Goal: Information Seeking & Learning: Check status

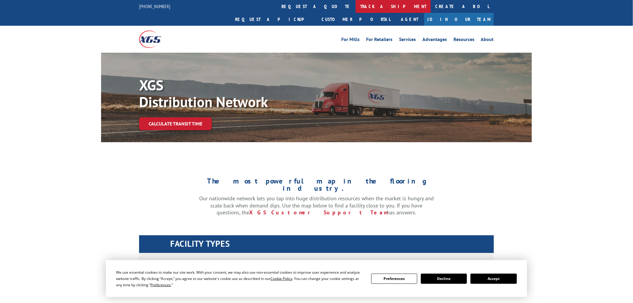
click at [356, 3] on link "track a shipment" at bounding box center [393, 6] width 75 height 13
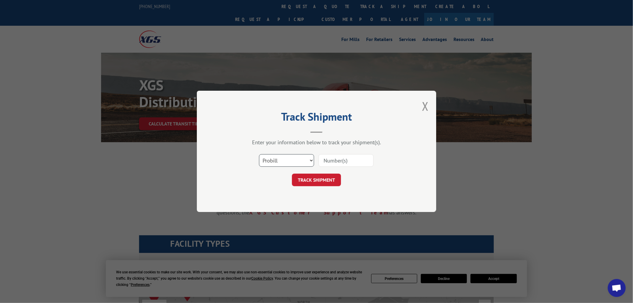
click at [279, 163] on select "Select category... Probill BOL PO" at bounding box center [286, 160] width 55 height 13
select select "bol"
click at [259, 154] on select "Select category... Probill BOL PO" at bounding box center [286, 160] width 55 height 13
click at [327, 161] on input at bounding box center [346, 160] width 55 height 13
paste input "SO11265458"
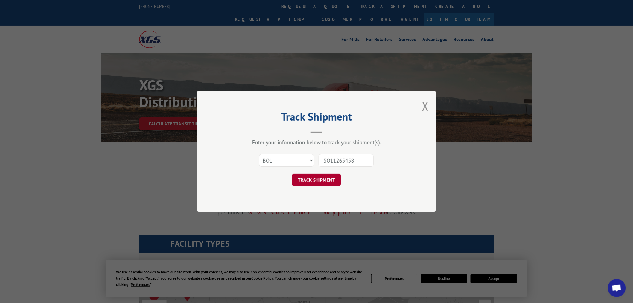
type input "SO11265458"
click at [313, 178] on button "TRACK SHIPMENT" at bounding box center [316, 180] width 49 height 13
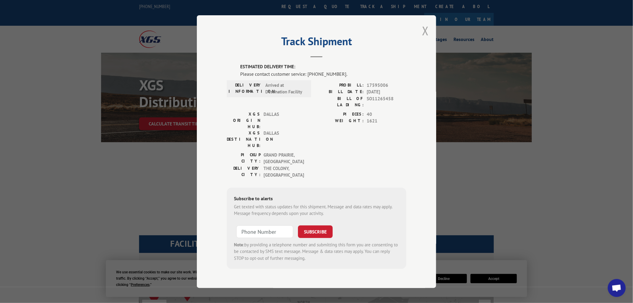
click at [424, 36] on button "Close modal" at bounding box center [425, 31] width 7 height 16
